Goal: Transaction & Acquisition: Subscribe to service/newsletter

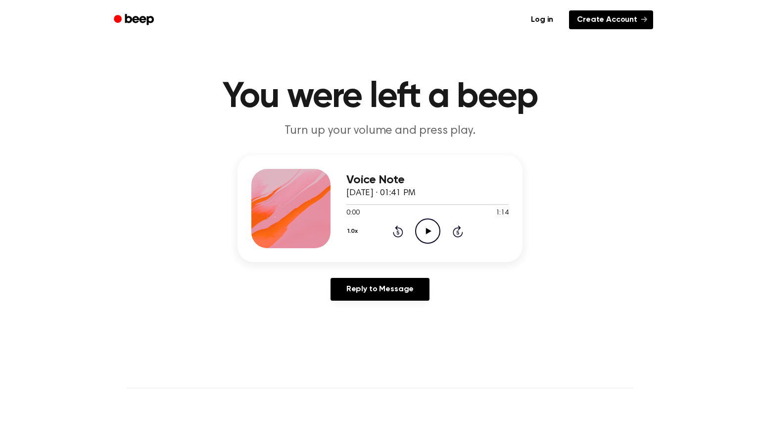
click at [588, 21] on link "Create Account" at bounding box center [611, 19] width 84 height 19
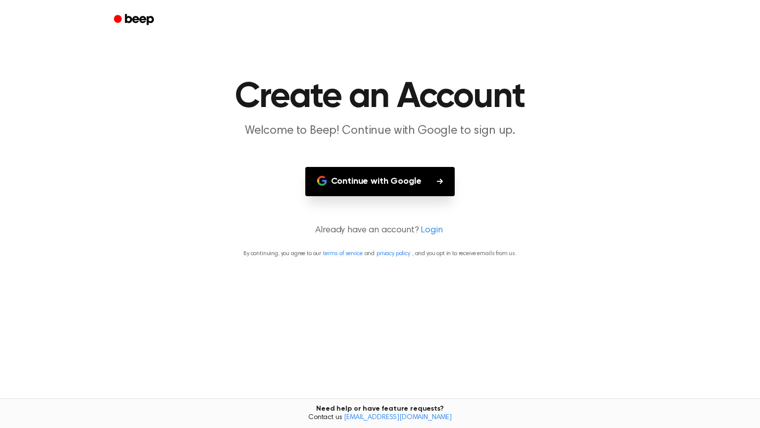
click at [364, 188] on button "Continue with Google" at bounding box center [380, 181] width 150 height 29
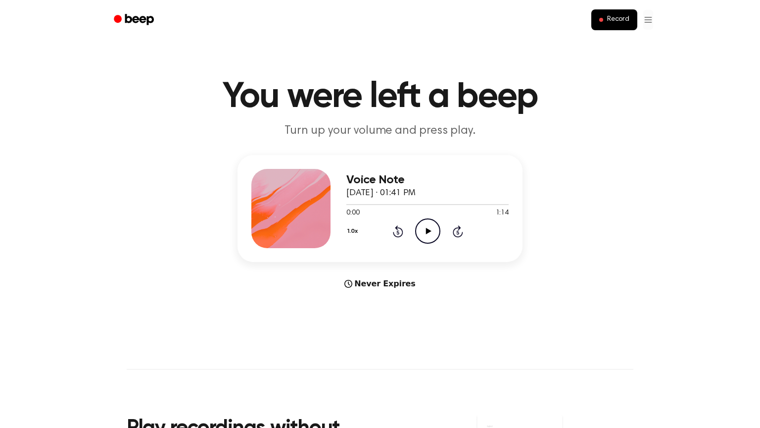
click at [652, 22] on html "Record You were left a beep Turn up your volume and press play. Voice Note [DAT…" at bounding box center [380, 389] width 760 height 779
click at [650, 17] on html "Record You were left a beep Turn up your volume and press play. Voice Note [DAT…" at bounding box center [380, 389] width 760 height 779
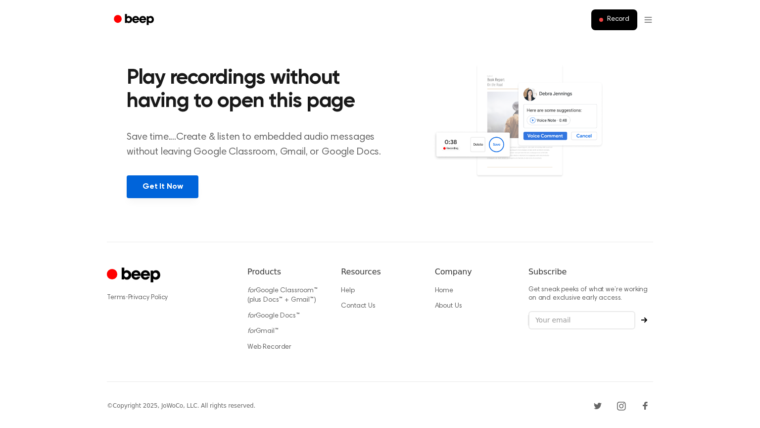
click at [150, 183] on link "Get It Now" at bounding box center [163, 186] width 72 height 23
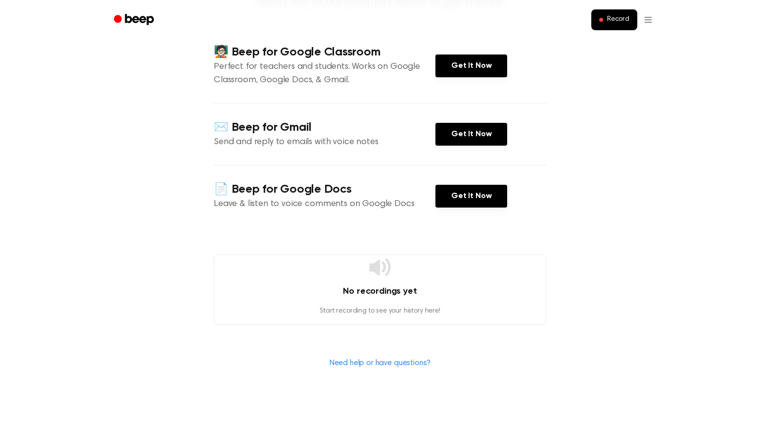
scroll to position [111, 0]
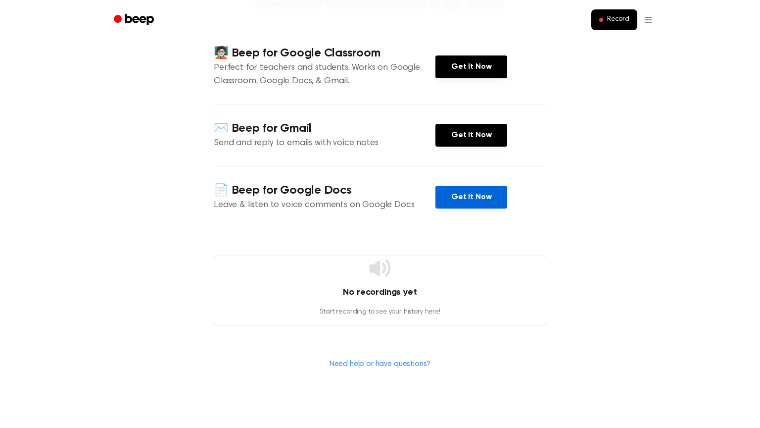
click at [474, 201] on link "Get It Now" at bounding box center [472, 197] width 72 height 23
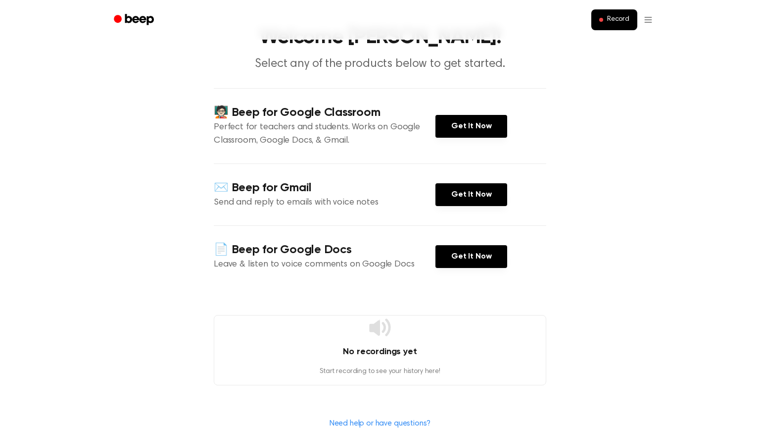
scroll to position [0, 0]
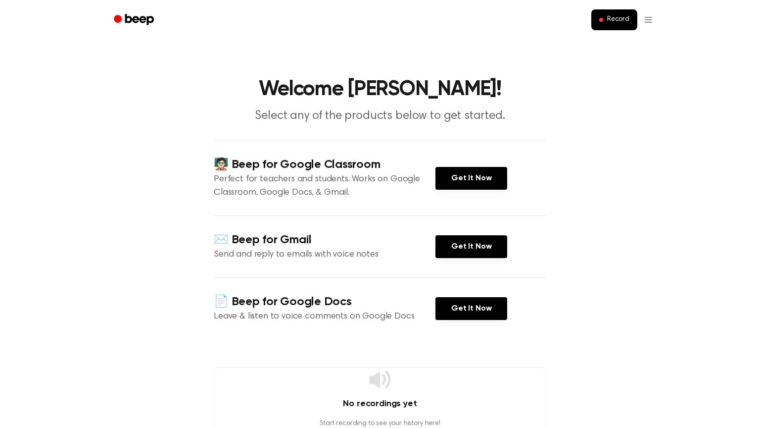
click at [369, 305] on h4 "📄 Beep for Google Docs" at bounding box center [325, 302] width 222 height 16
click at [471, 299] on link "Get It Now" at bounding box center [472, 308] width 72 height 23
